Goal: Task Accomplishment & Management: Use online tool/utility

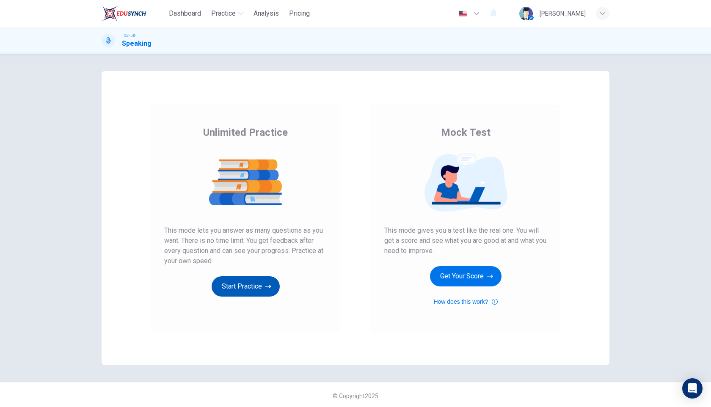
click at [247, 296] on button "Start Practice" at bounding box center [246, 287] width 68 height 20
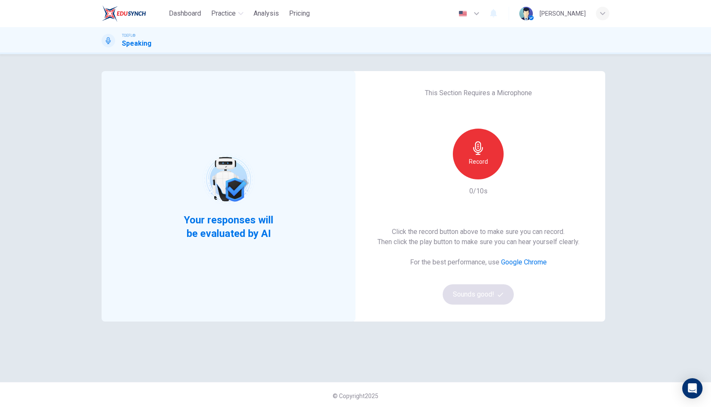
click at [477, 164] on h6 "Record" at bounding box center [478, 162] width 19 height 10
click at [477, 163] on h6 "Stop" at bounding box center [478, 162] width 13 height 10
click at [519, 173] on icon "button" at bounding box center [517, 173] width 8 height 8
click at [471, 296] on button "Sounds good!" at bounding box center [478, 295] width 71 height 20
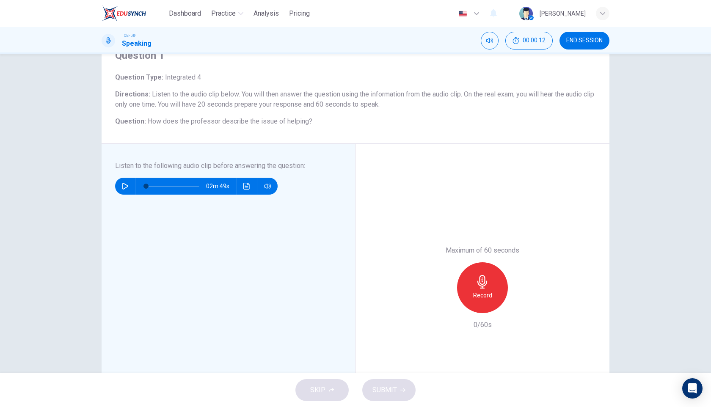
scroll to position [17, 0]
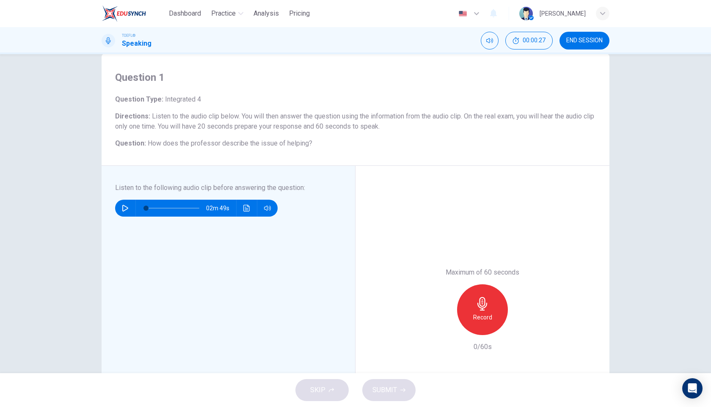
click at [124, 209] on icon "button" at bounding box center [125, 208] width 7 height 7
type input "2"
type input "0.5"
click at [268, 226] on span at bounding box center [267, 224] width 31 height 12
type input "0"
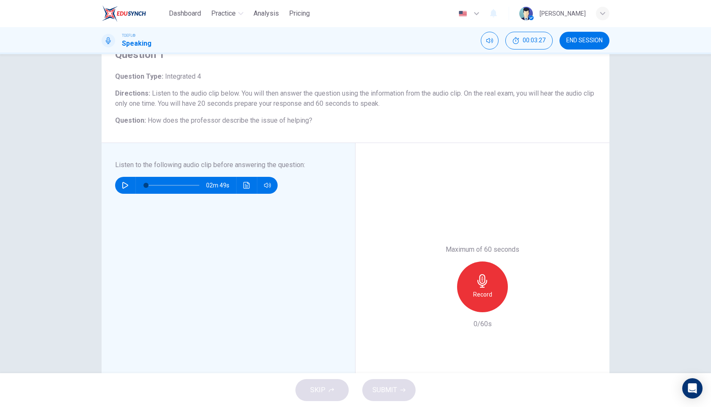
scroll to position [65, 0]
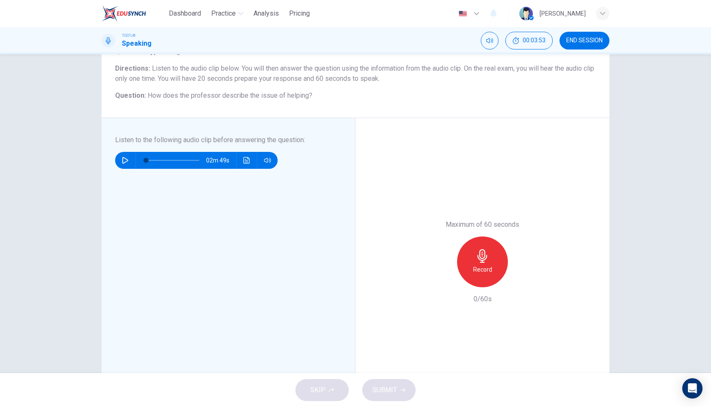
click at [472, 263] on div "Record" at bounding box center [482, 262] width 51 height 51
click at [477, 268] on h6 "Stop" at bounding box center [482, 270] width 13 height 10
click at [589, 38] on span "END SESSION" at bounding box center [585, 40] width 36 height 7
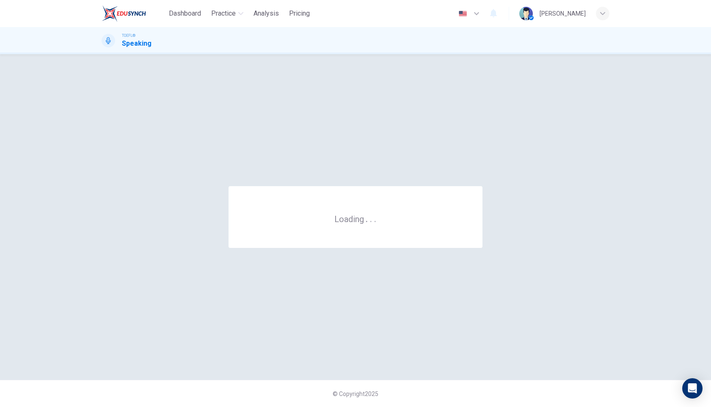
scroll to position [0, 0]
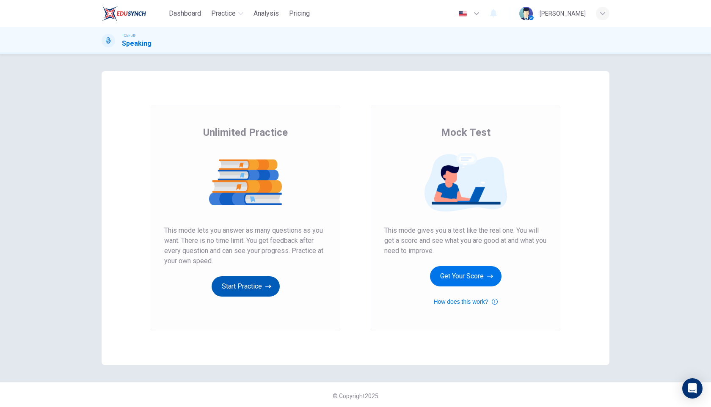
click at [237, 288] on button "Start Practice" at bounding box center [246, 287] width 68 height 20
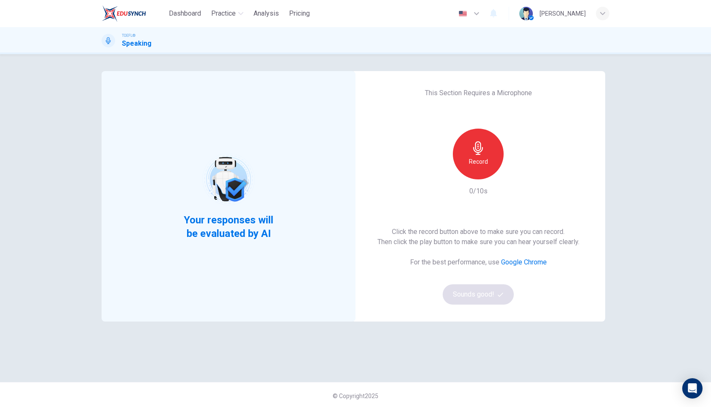
click at [477, 158] on h6 "Record" at bounding box center [478, 162] width 19 height 10
click at [477, 158] on h6 "Stop" at bounding box center [478, 162] width 13 height 10
click at [463, 296] on button "Sounds good!" at bounding box center [478, 295] width 71 height 20
